Goal: Find specific page/section: Find specific page/section

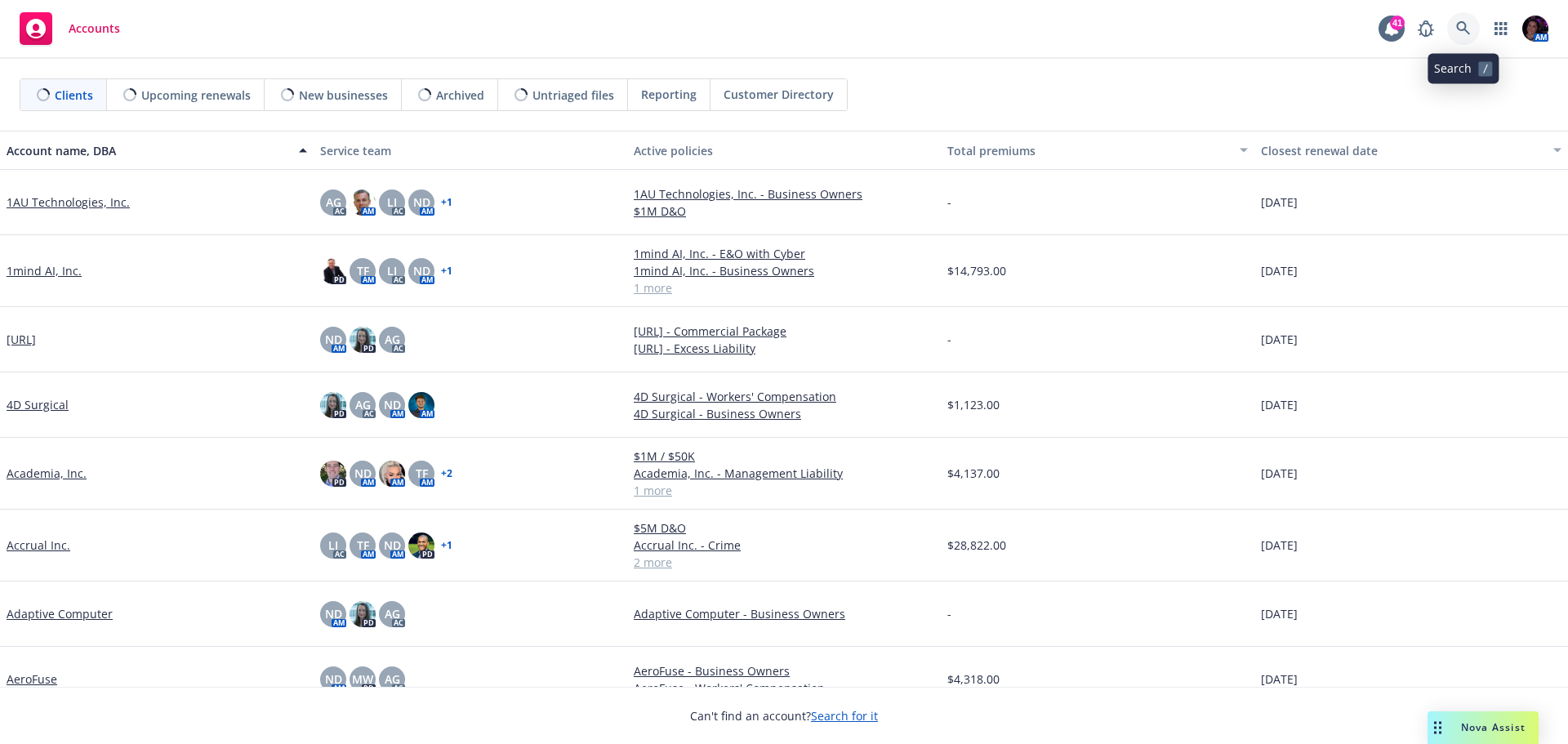
click at [1474, 30] on link at bounding box center [1463, 29] width 33 height 33
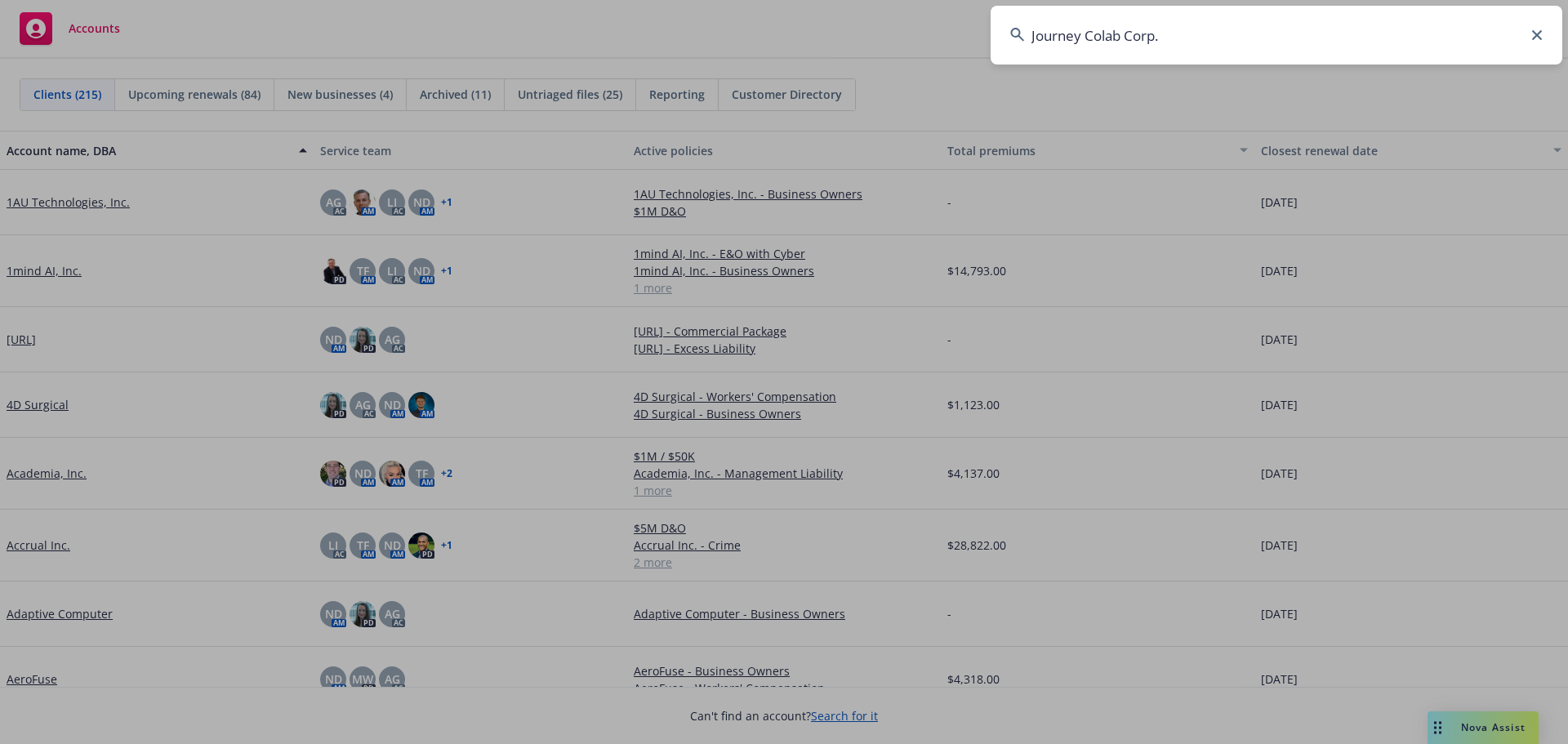
type input "Journey Colab Corp."
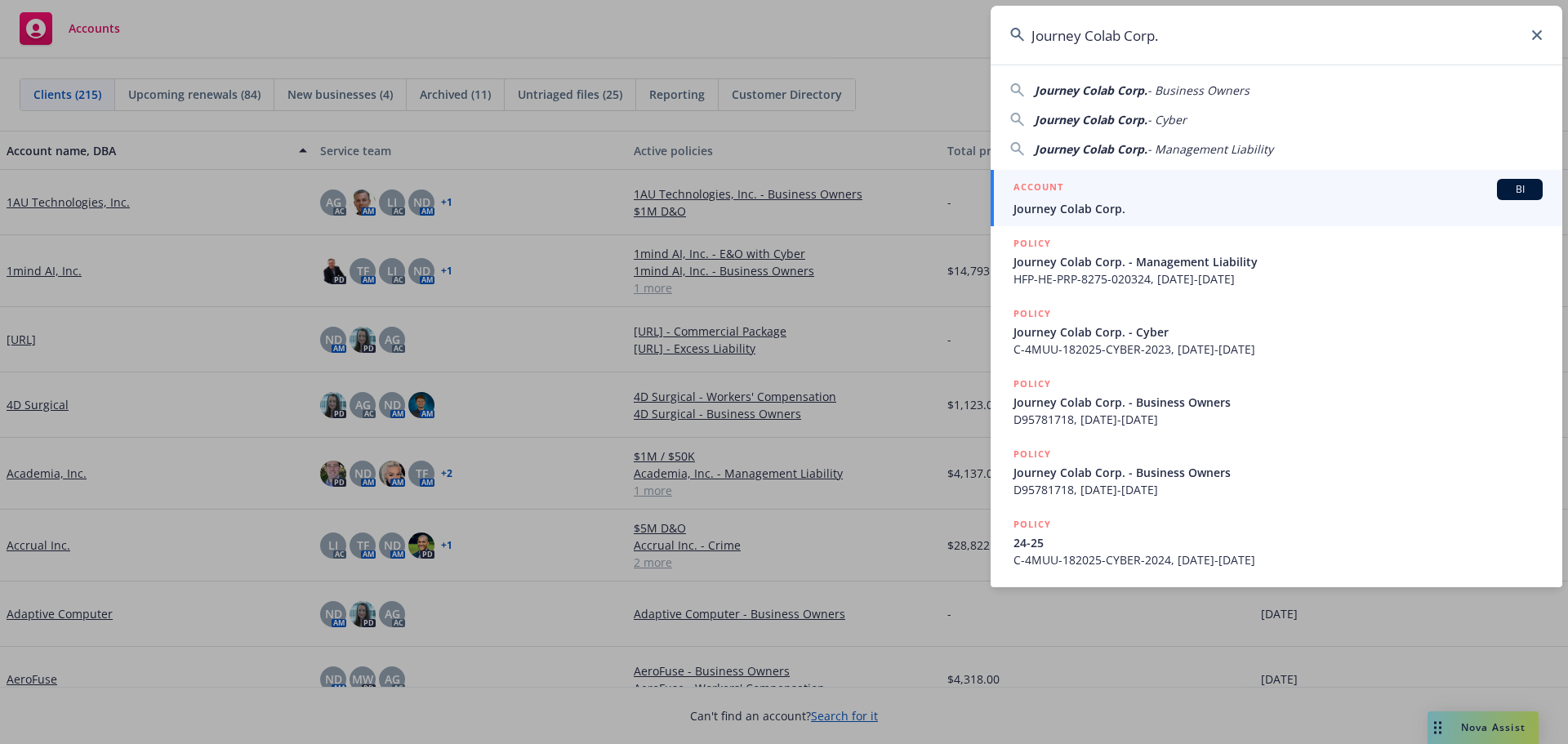
click at [1163, 203] on span "Journey Colab Corp." at bounding box center [1278, 208] width 529 height 17
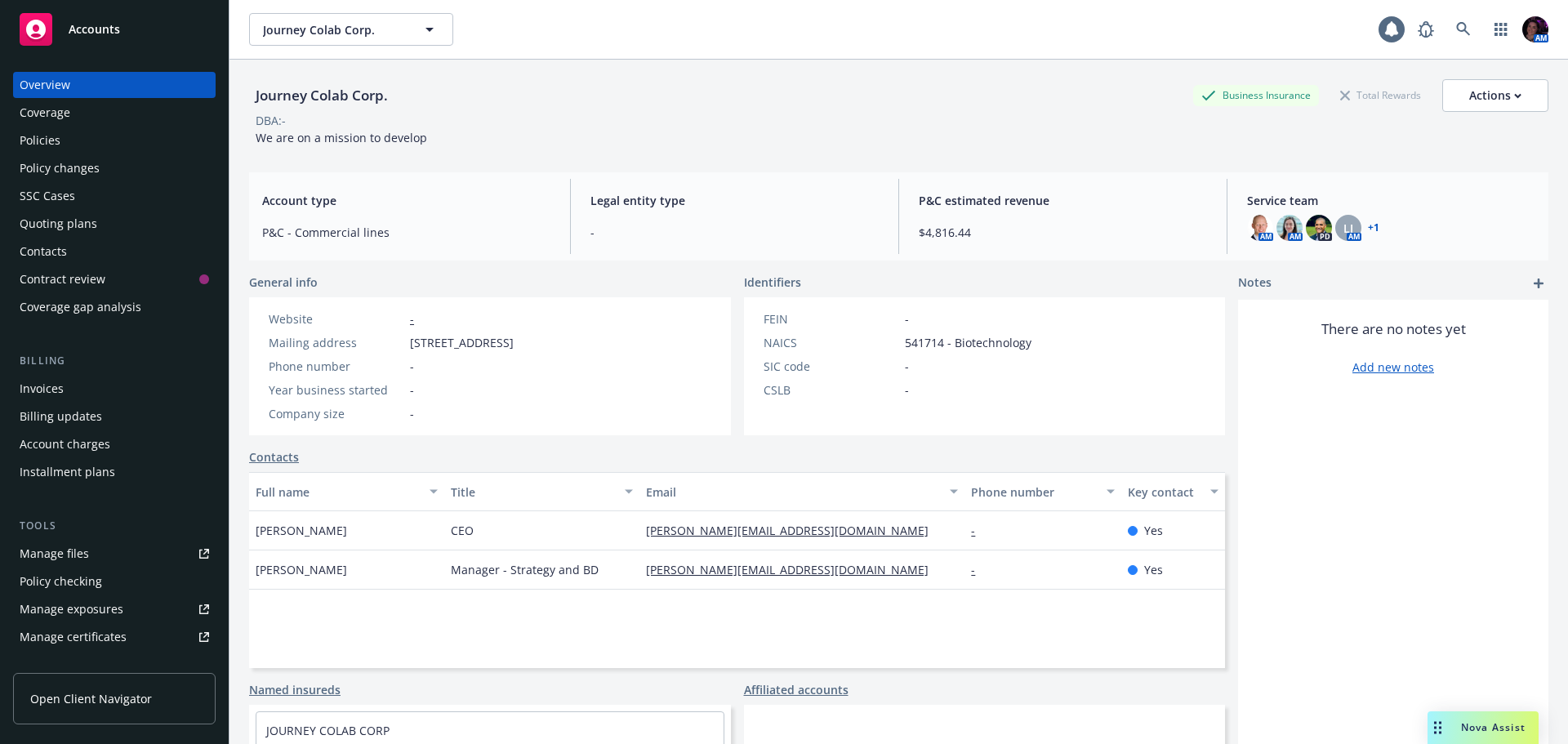
click at [76, 132] on div "Policies" at bounding box center [114, 140] width 190 height 26
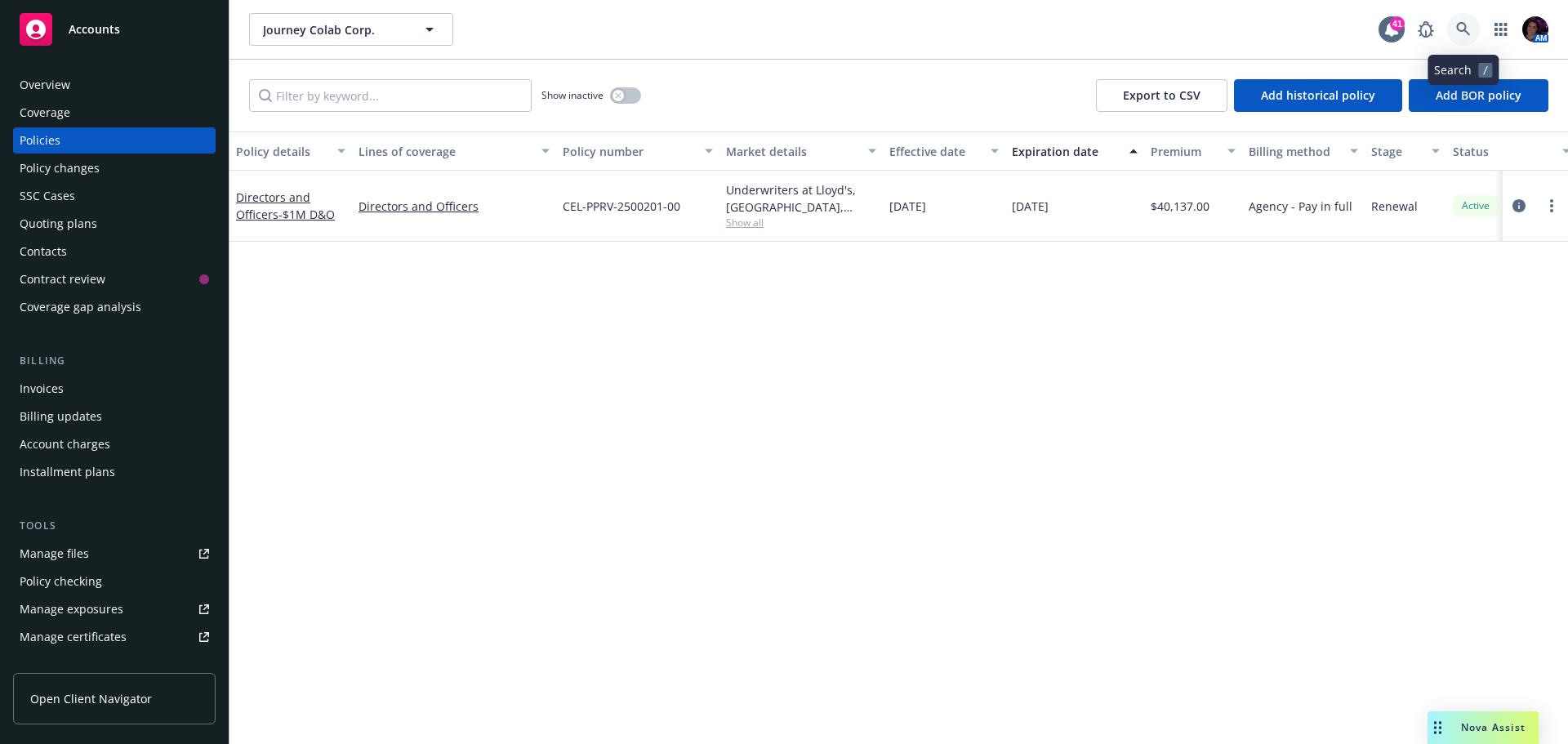
click at [1461, 22] on icon at bounding box center [1463, 29] width 14 height 14
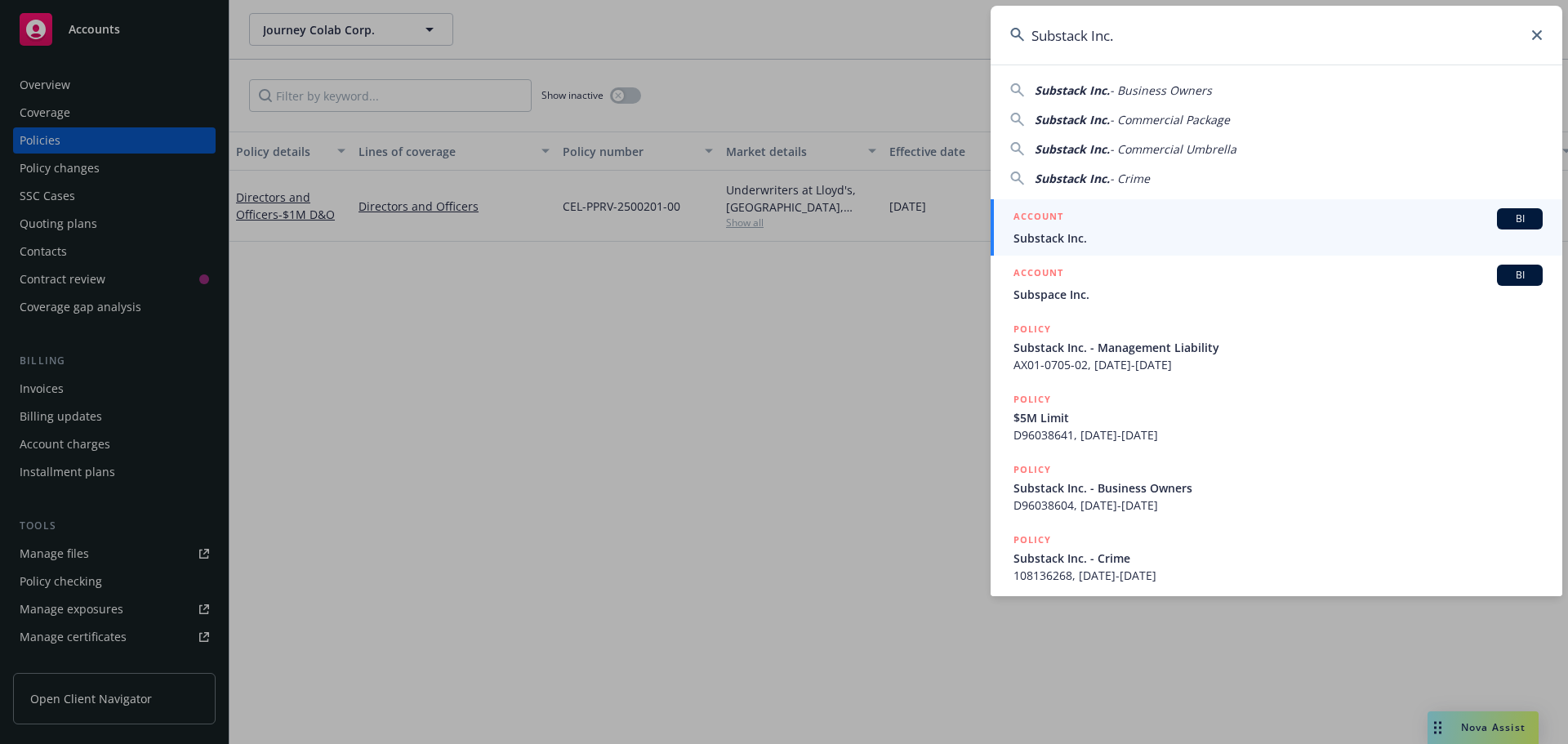
type input "Substack Inc."
click at [1105, 227] on div "ACCOUNT BI" at bounding box center [1278, 218] width 529 height 21
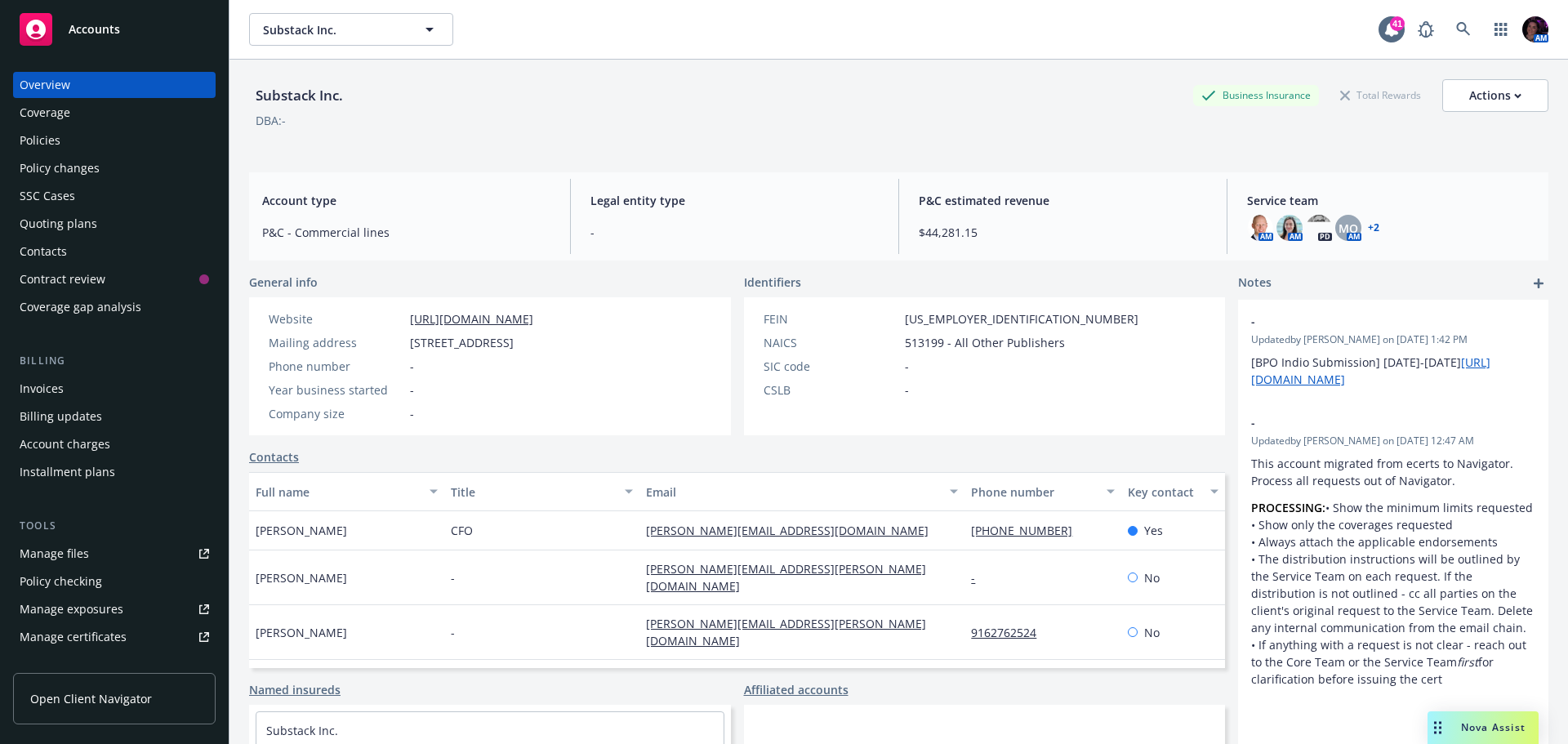
click at [46, 147] on div "Policies" at bounding box center [40, 140] width 41 height 26
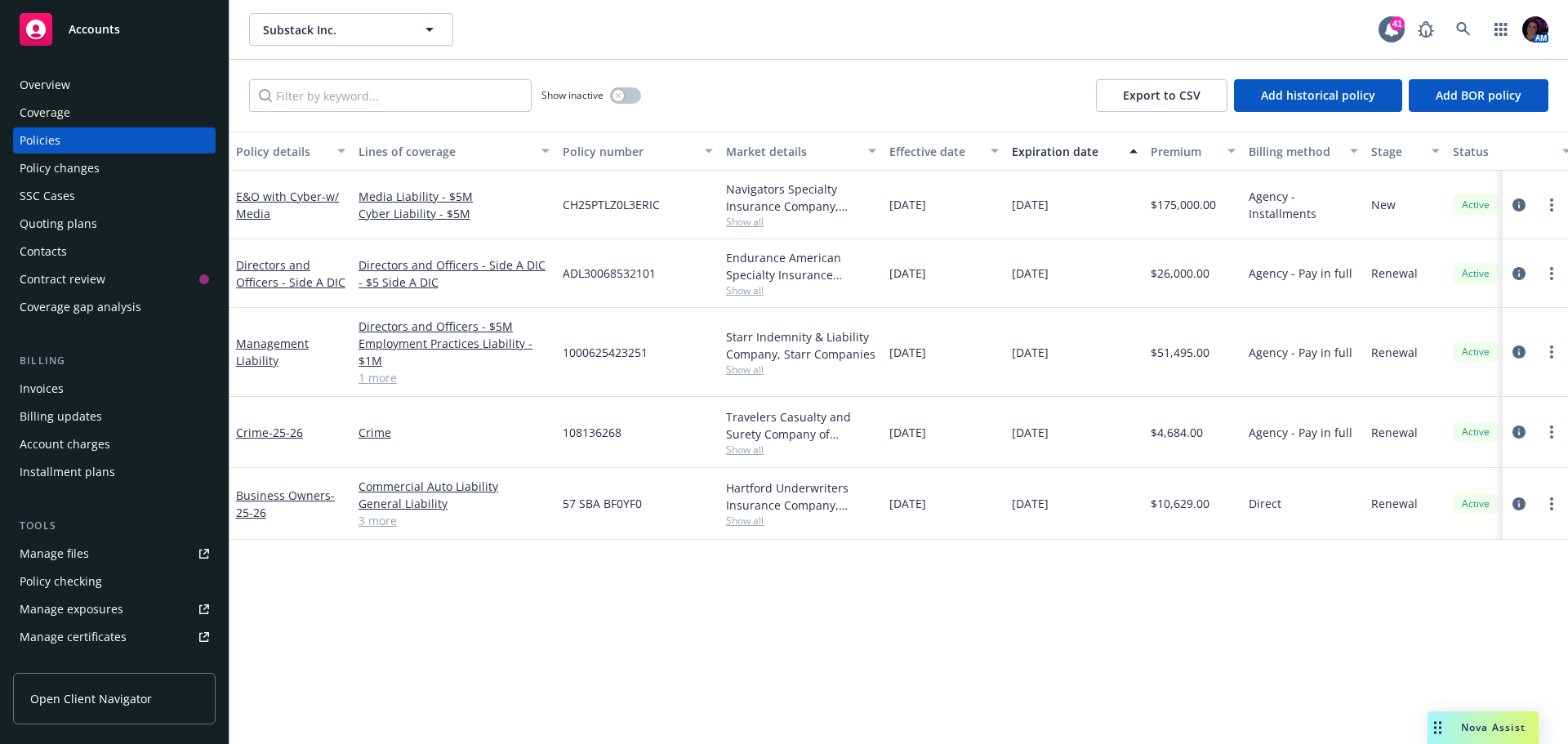
click at [36, 76] on div "Overview" at bounding box center [45, 84] width 51 height 26
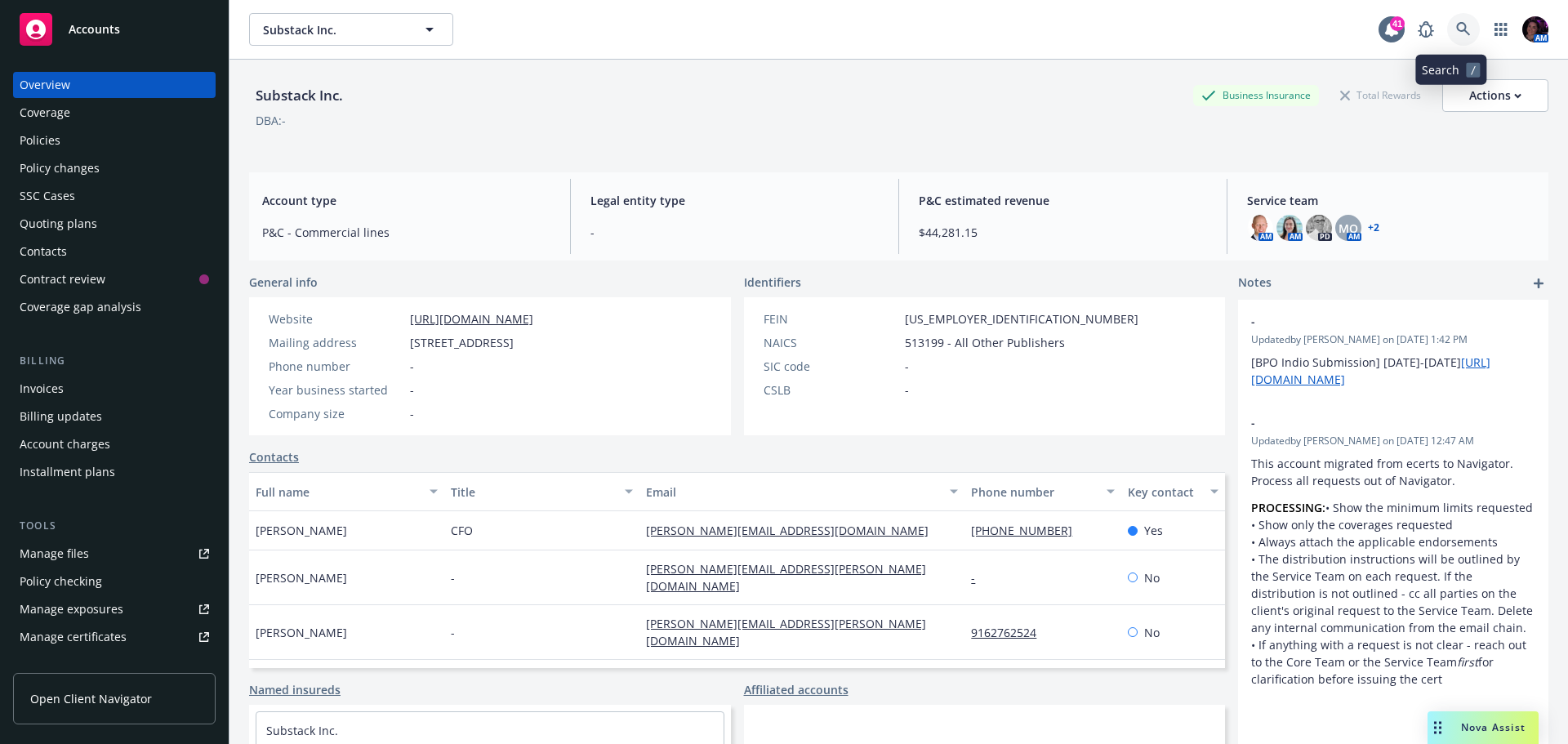
click at [1447, 31] on link at bounding box center [1463, 29] width 33 height 33
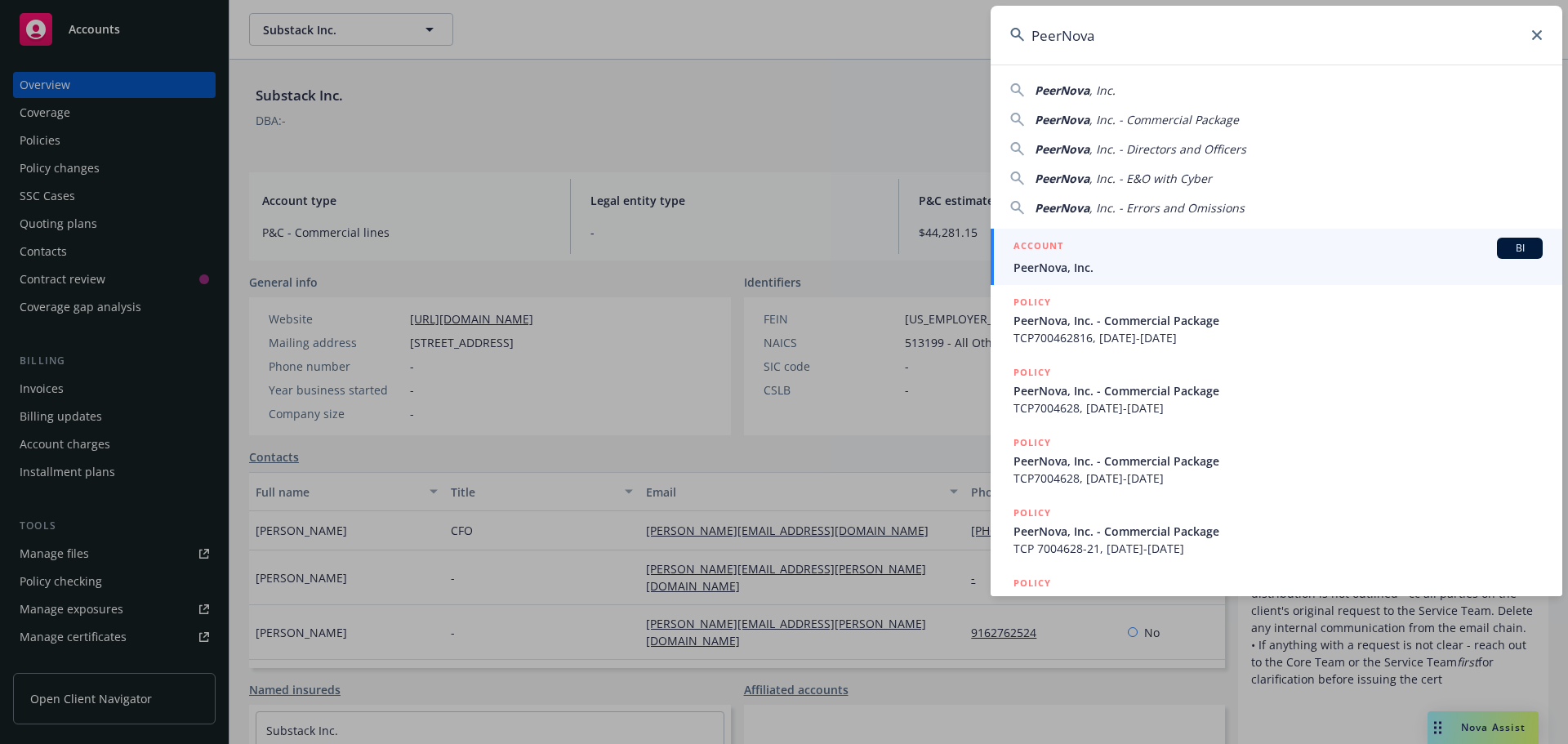
type input "PeerNova"
click at [1168, 258] on div "ACCOUNT BI" at bounding box center [1278, 248] width 529 height 21
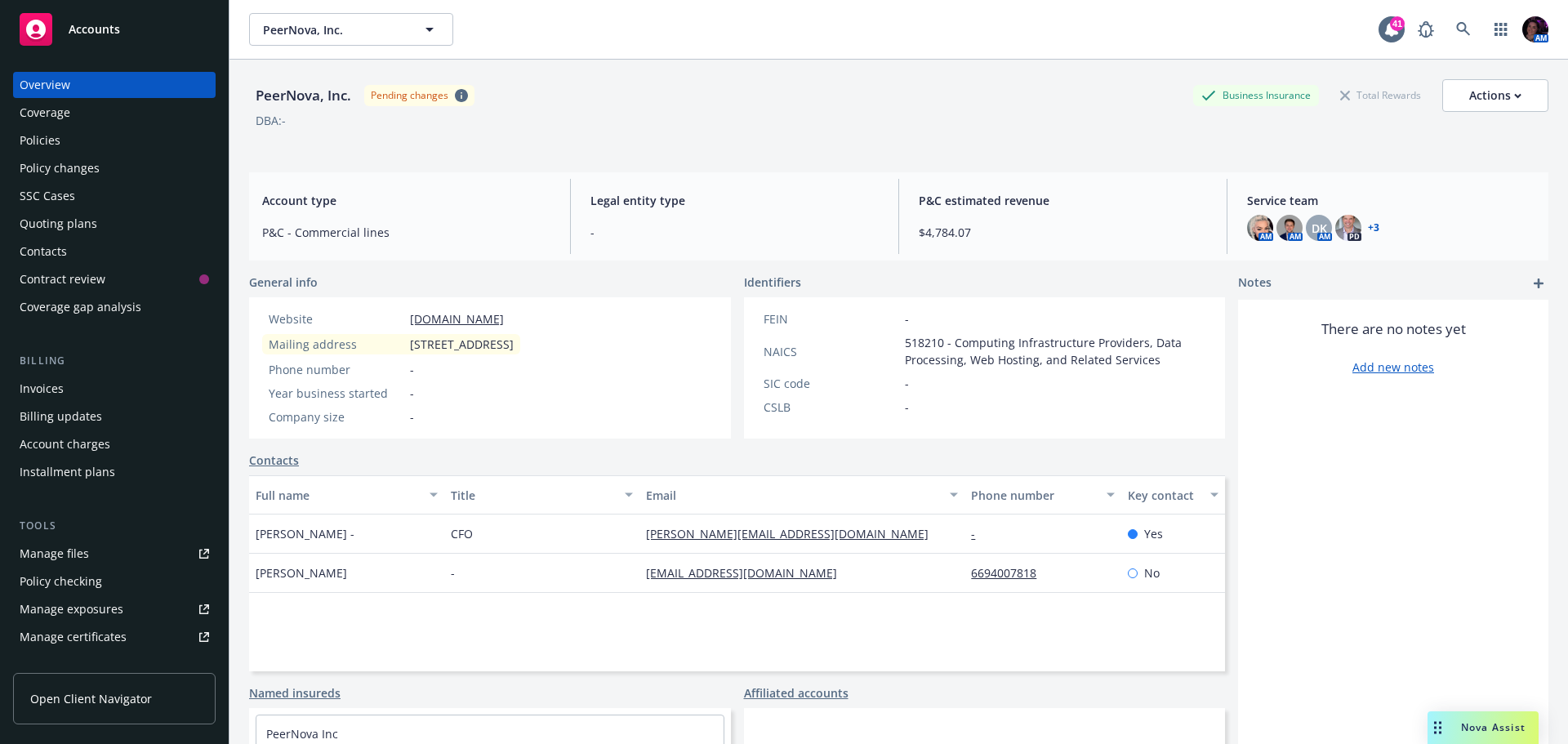
click at [65, 134] on div "Policies" at bounding box center [114, 140] width 190 height 26
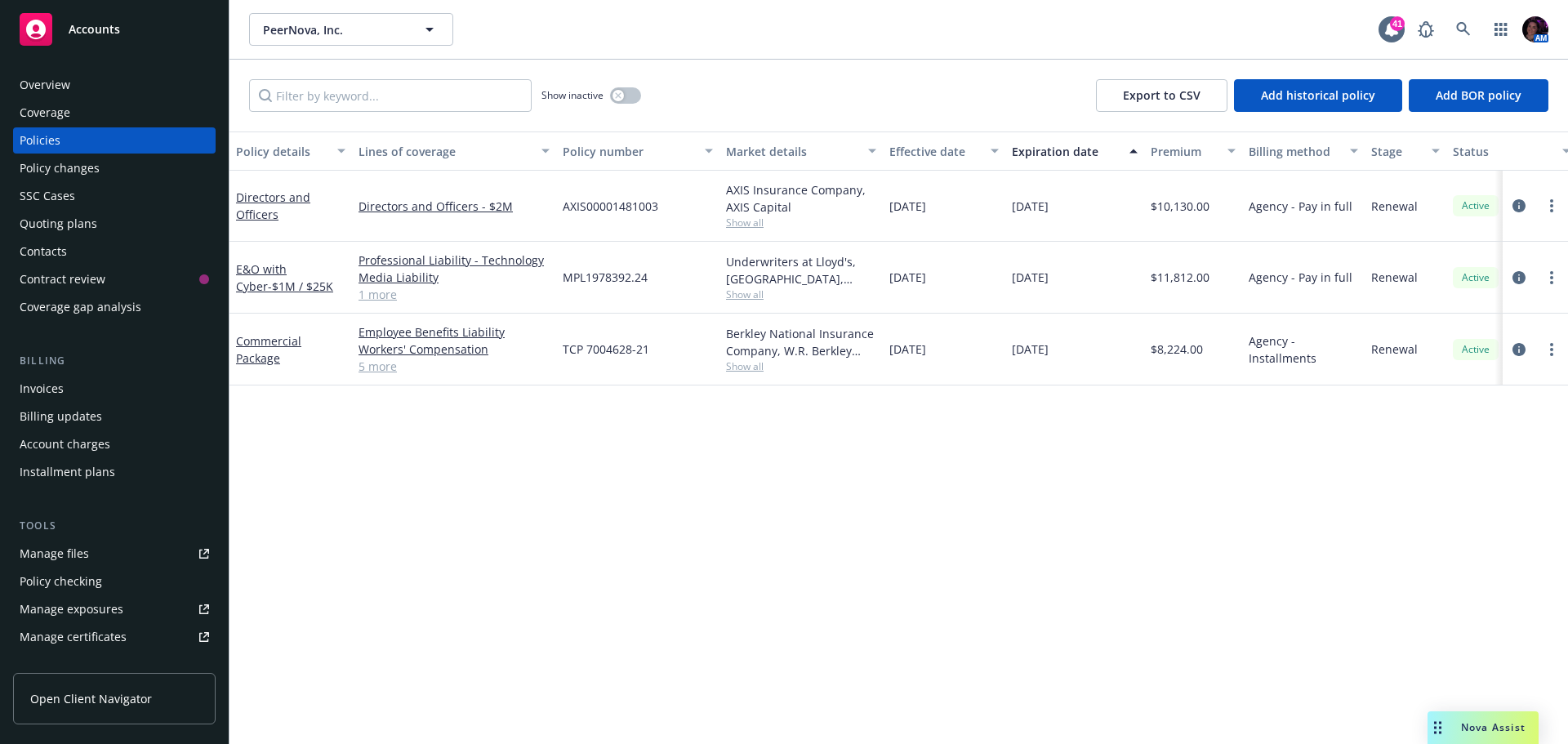
click at [122, 76] on div "Overview" at bounding box center [114, 84] width 190 height 26
